Goal: Check status

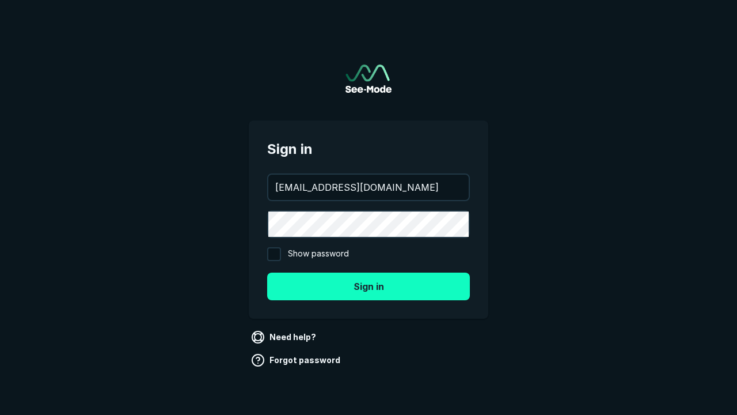
click at [369, 286] on button "Sign in" at bounding box center [368, 286] width 203 height 28
